Goal: Task Accomplishment & Management: Complete application form

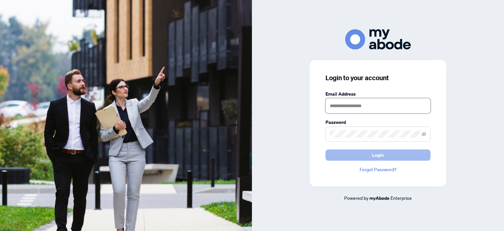
type input "**********"
click at [379, 155] on span "Login" at bounding box center [378, 155] width 12 height 10
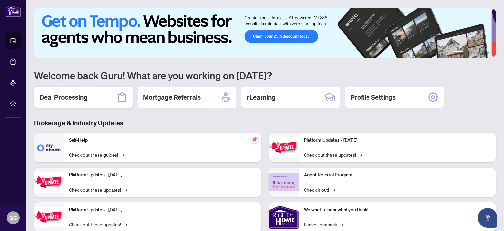
click at [73, 96] on h2 "Deal Processing" at bounding box center [63, 97] width 48 height 9
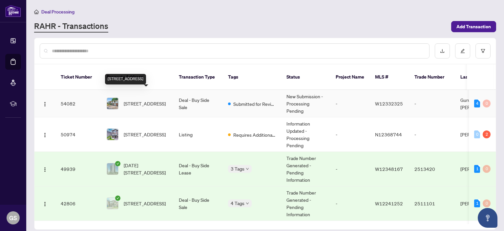
click at [150, 100] on span "639 Blue Forest Hill, Burlington, Ontario L7L 4H4, Canada" at bounding box center [145, 103] width 42 height 7
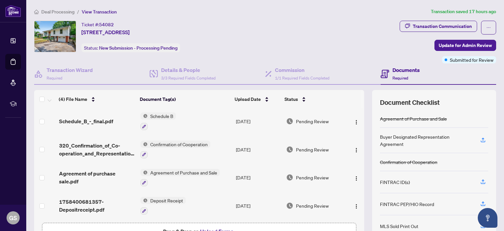
scroll to position [43, 0]
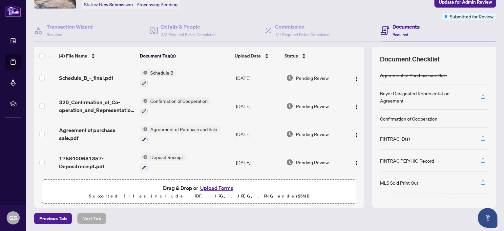
click at [219, 187] on button "Upload Forms" at bounding box center [216, 187] width 37 height 9
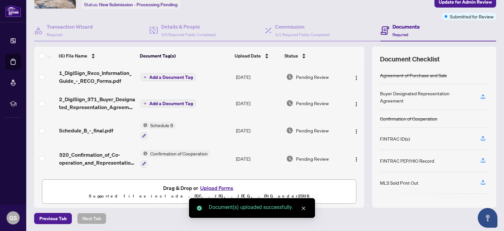
scroll to position [0, 0]
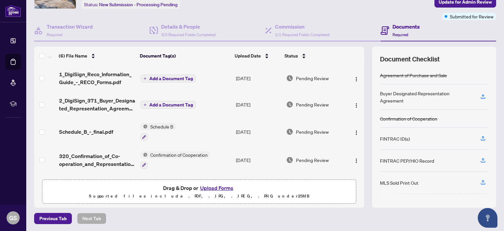
click at [149, 76] on span "Add a Document Tag" at bounding box center [171, 78] width 44 height 5
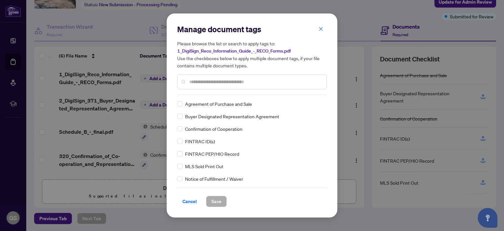
click at [199, 77] on div at bounding box center [252, 81] width 150 height 15
click at [201, 82] on input "text" at bounding box center [255, 81] width 132 height 7
type input "****"
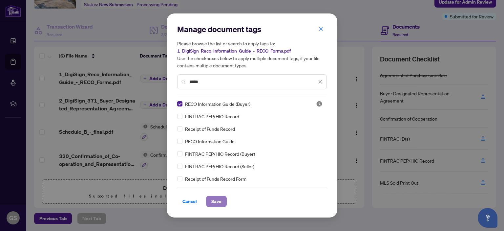
click at [214, 200] on span "Save" at bounding box center [216, 201] width 10 height 10
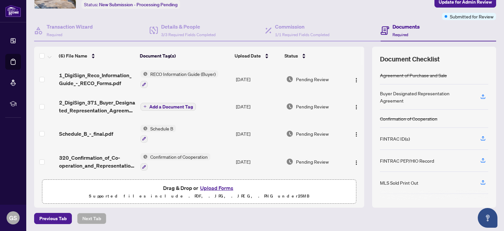
click at [157, 104] on span "Add a Document Tag" at bounding box center [171, 106] width 44 height 5
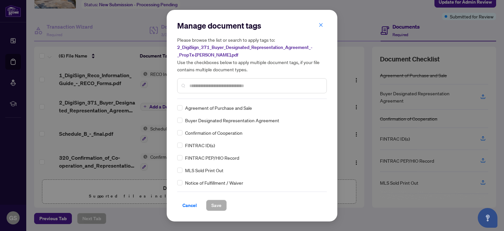
click at [203, 97] on div "Manage document tags Please browse the list or search to apply tags to: 2_DigiS…" at bounding box center [252, 59] width 150 height 78
click at [198, 83] on input "text" at bounding box center [255, 85] width 132 height 7
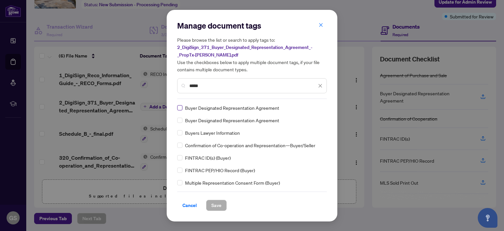
type input "*****"
click at [215, 204] on span "Save" at bounding box center [216, 205] width 10 height 10
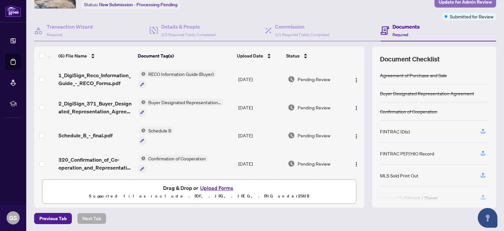
click at [460, 1] on span "Update for Admin Review" at bounding box center [465, 2] width 53 height 10
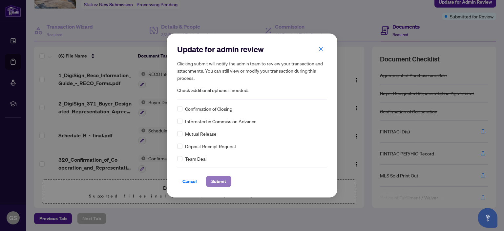
click at [218, 180] on span "Submit" at bounding box center [218, 181] width 15 height 10
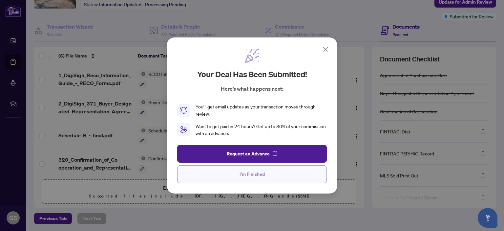
click at [252, 176] on span "I'm Finished" at bounding box center [251, 174] width 25 height 10
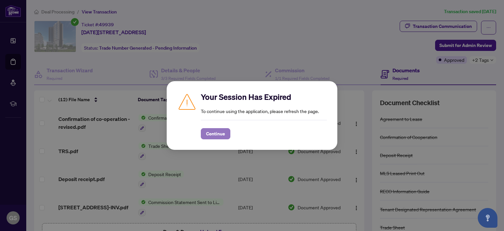
click at [219, 134] on span "Continue" at bounding box center [215, 133] width 19 height 10
